Goal: Task Accomplishment & Management: Use online tool/utility

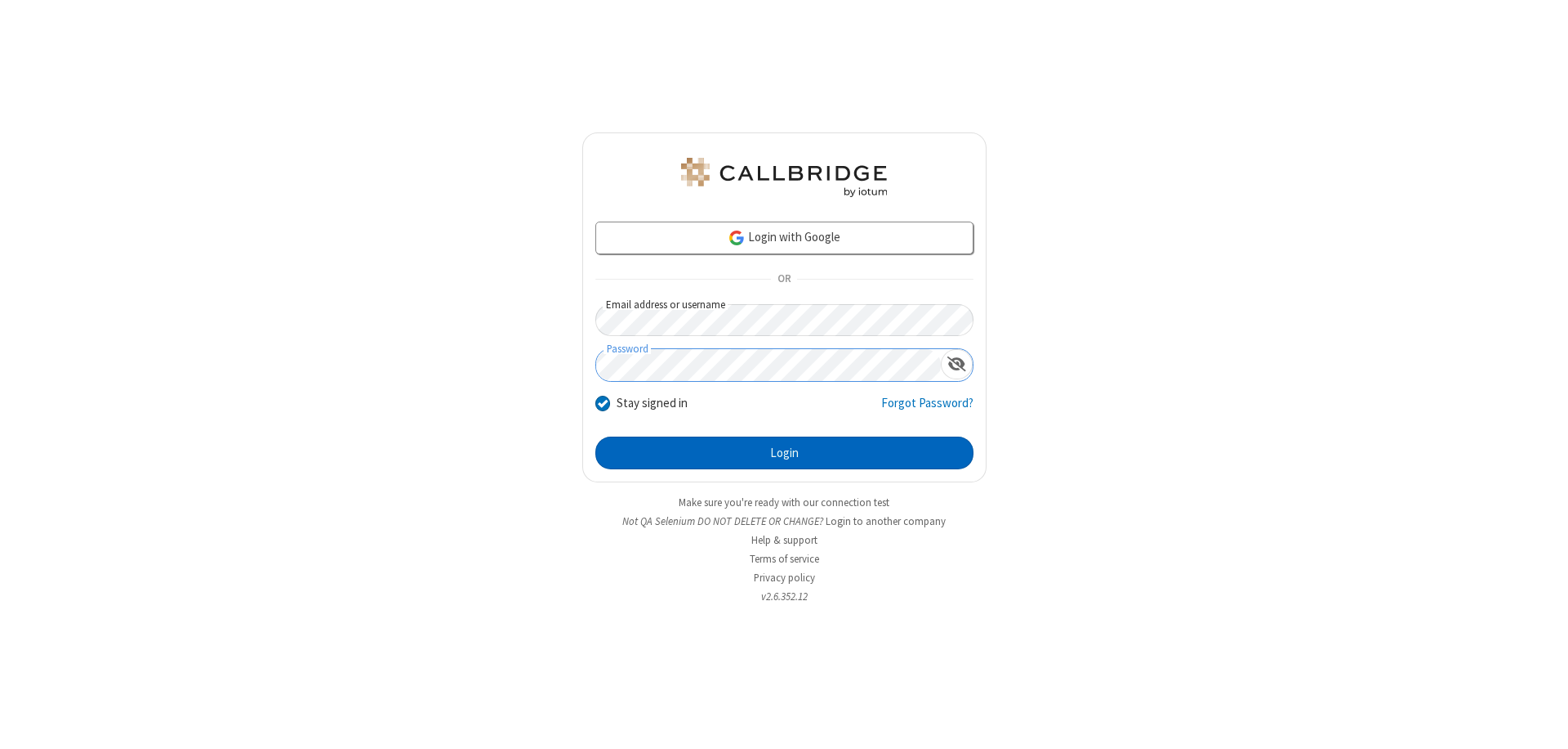
click at [784, 453] on button "Login" at bounding box center [784, 452] width 378 height 32
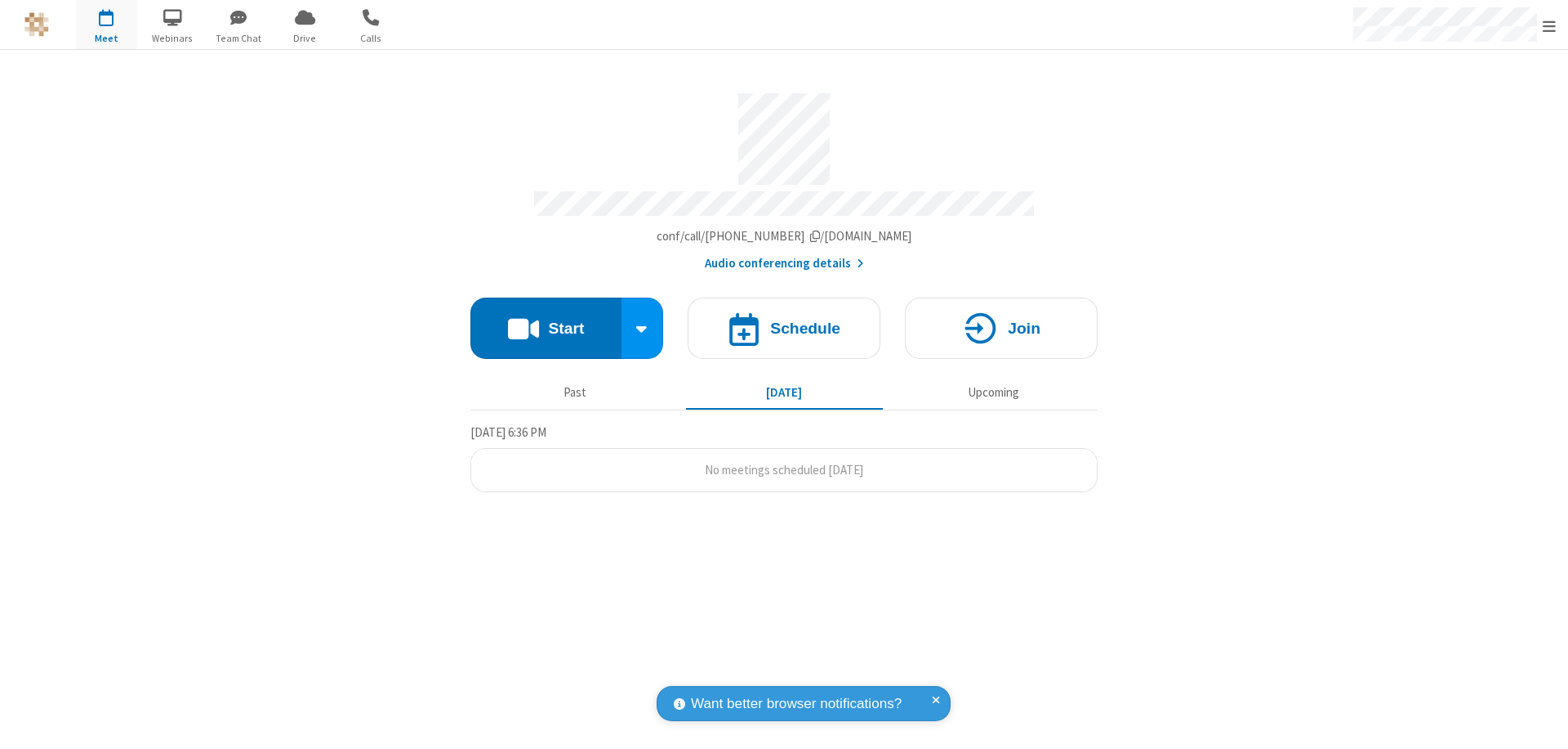
click at [546, 320] on button "Start" at bounding box center [546, 328] width 151 height 61
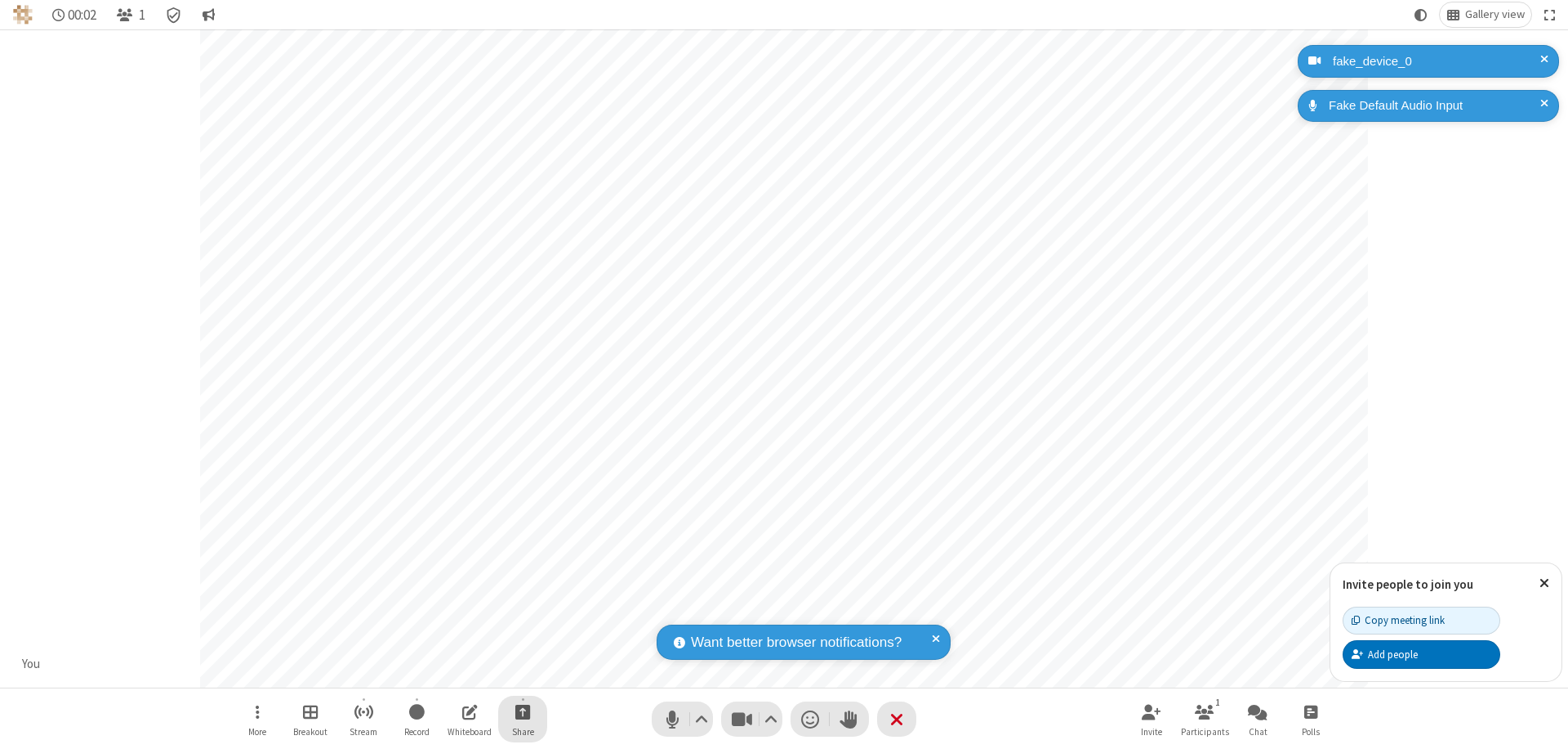
click at [523, 711] on span "Start sharing" at bounding box center [523, 711] width 16 height 20
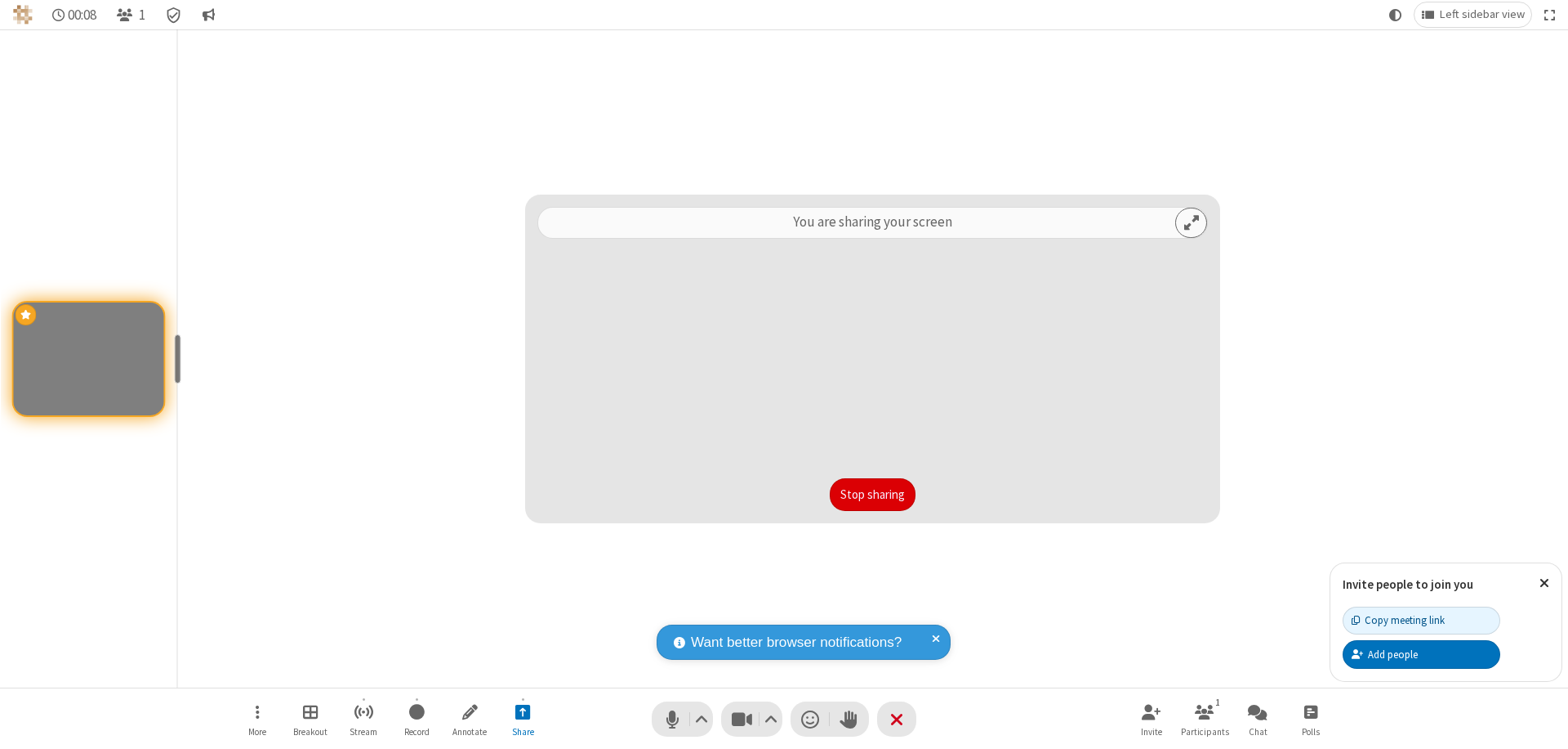
click at [872, 494] on button "Stop sharing" at bounding box center [872, 493] width 86 height 32
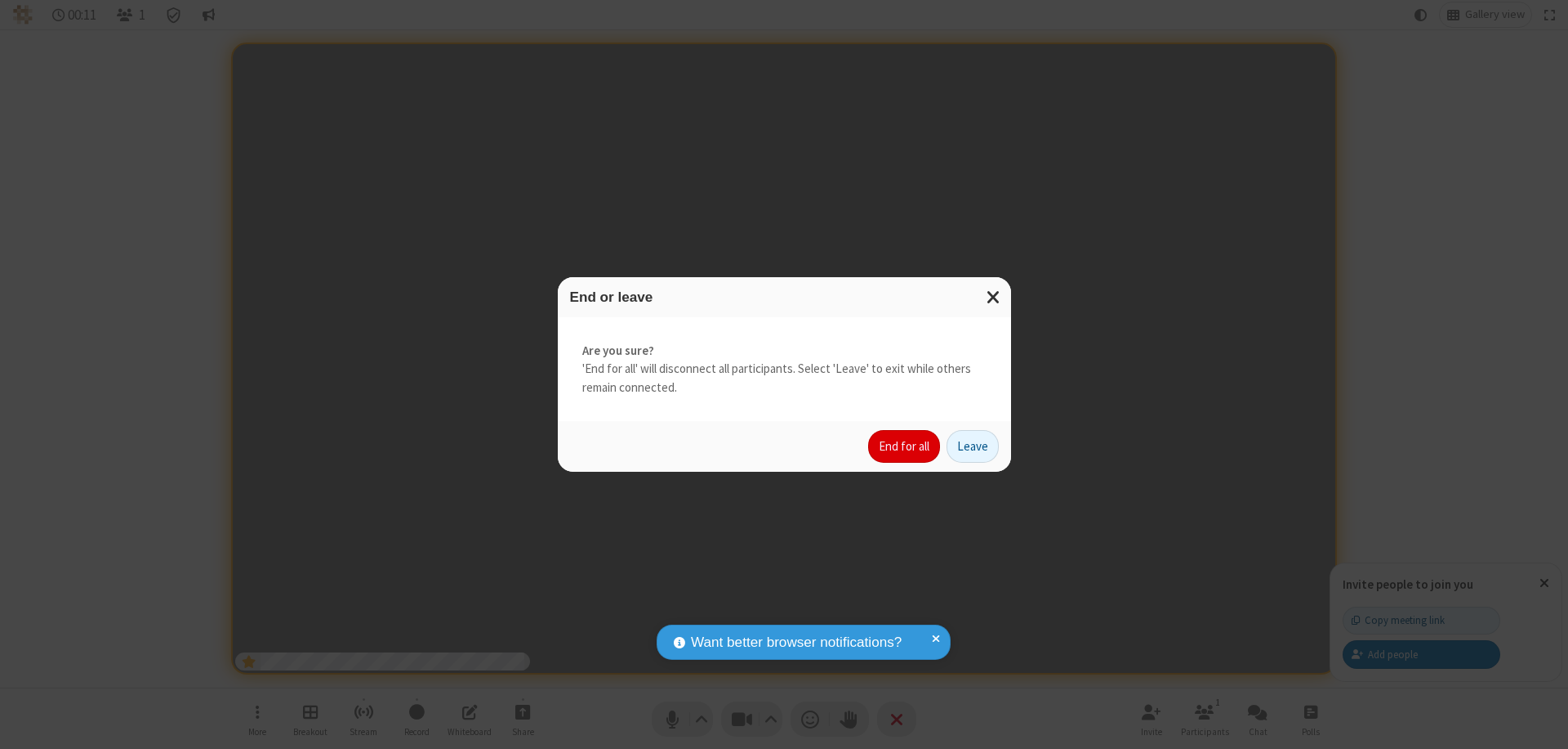
click at [905, 446] on button "End for all" at bounding box center [904, 446] width 72 height 32
